Goal: Check status: Check status

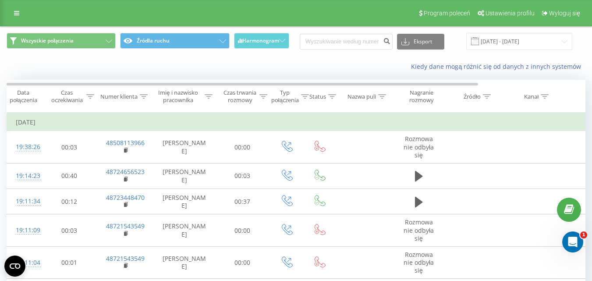
click at [529, 28] on div "Wszystkie połączenia Źródła ruchu Harmonogram Eksport .csv .xls .xlsx 19.09.202…" at bounding box center [295, 41] width 591 height 29
click at [525, 37] on input "19.09.2025 - 19.09.2025" at bounding box center [519, 41] width 106 height 17
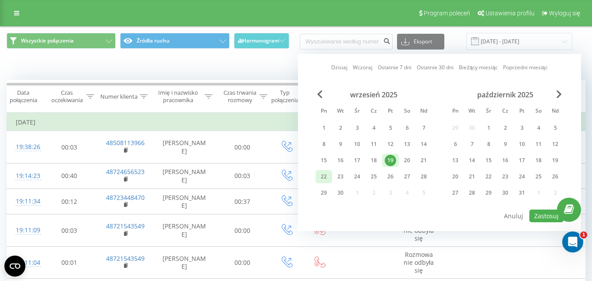
click at [317, 174] on div "22" at bounding box center [323, 176] width 17 height 13
click at [545, 220] on button "Zastosuj" at bounding box center [546, 215] width 34 height 13
type input "[DATE] - [DATE]"
